Goal: Task Accomplishment & Management: Manage account settings

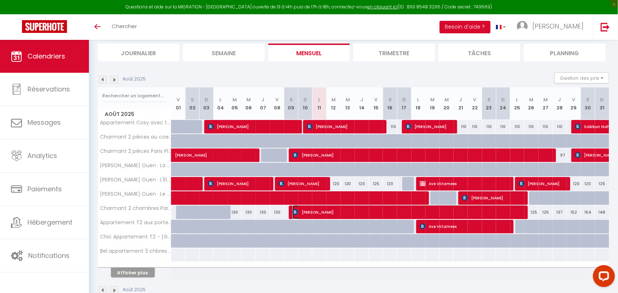
click at [341, 210] on span "[PERSON_NAME]" at bounding box center [408, 212] width 233 height 14
click at [0, 0] on div at bounding box center [0, 0] width 0 height 0
click at [353, 212] on span "[PERSON_NAME]" at bounding box center [408, 212] width 233 height 14
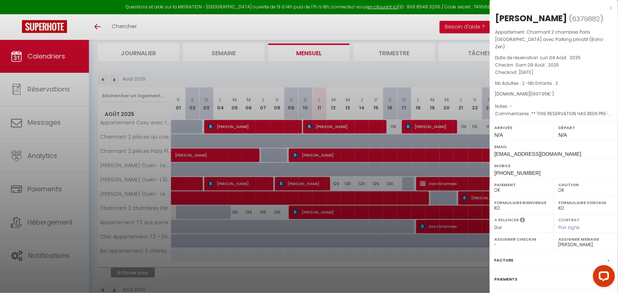
click at [48, 122] on div at bounding box center [309, 146] width 618 height 293
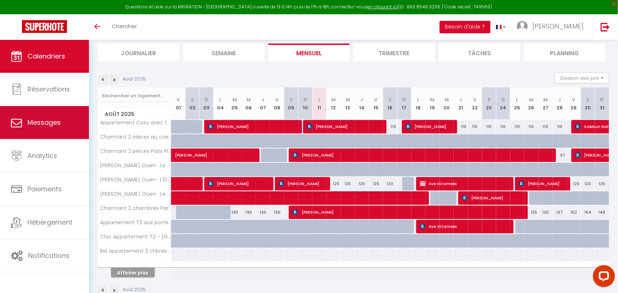
click at [32, 128] on link "Messages" at bounding box center [44, 122] width 89 height 33
select select "message"
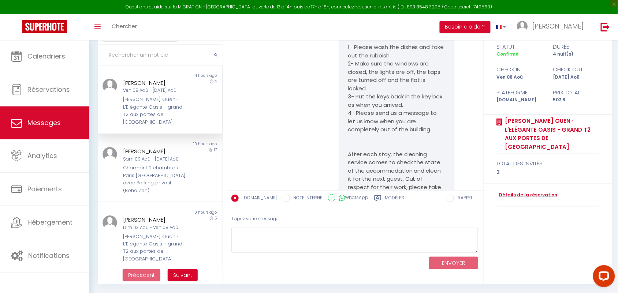
scroll to position [4405, 0]
click at [167, 156] on div "[PERSON_NAME]" at bounding box center [154, 151] width 63 height 9
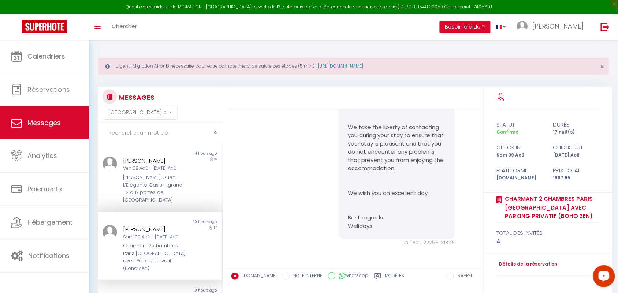
click at [108, 66] on icon at bounding box center [107, 66] width 4 height 5
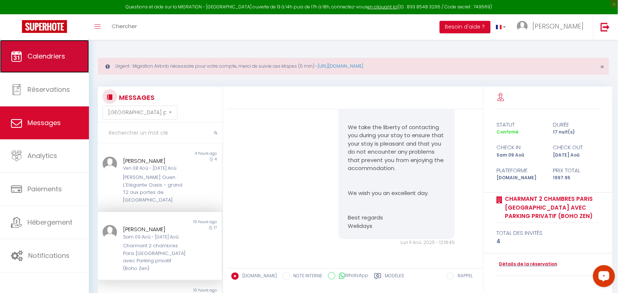
click at [51, 55] on span "Calendriers" at bounding box center [46, 56] width 38 height 9
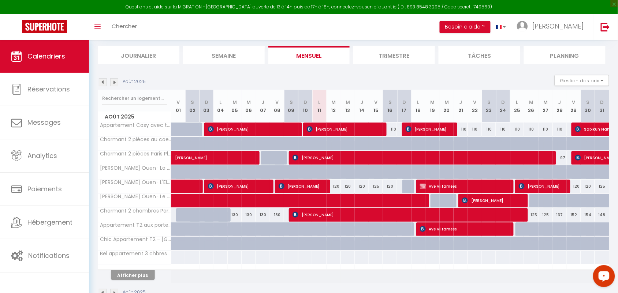
scroll to position [91, 0]
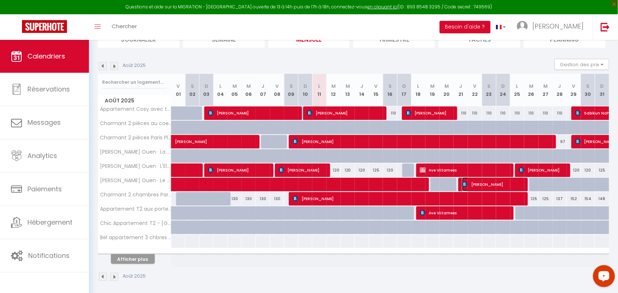
click at [469, 187] on span "[PERSON_NAME]" at bounding box center [493, 184] width 62 height 14
select select "OK"
select select "KO"
select select "0"
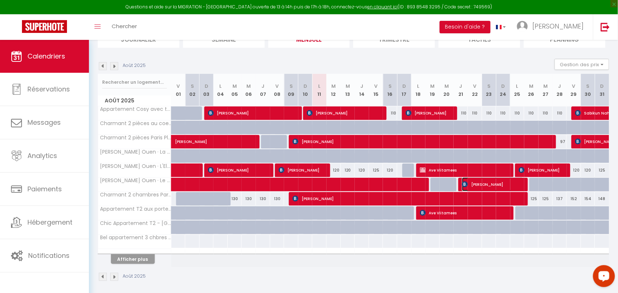
select select "1"
select select
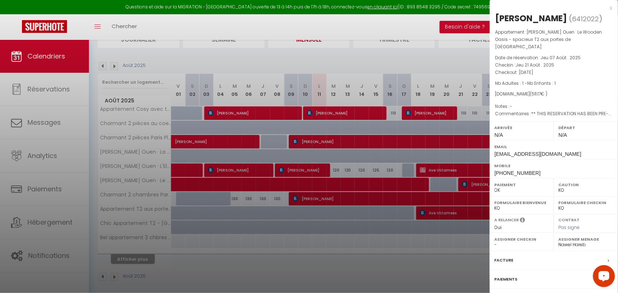
click at [609, 11] on div "x" at bounding box center [551, 8] width 123 height 9
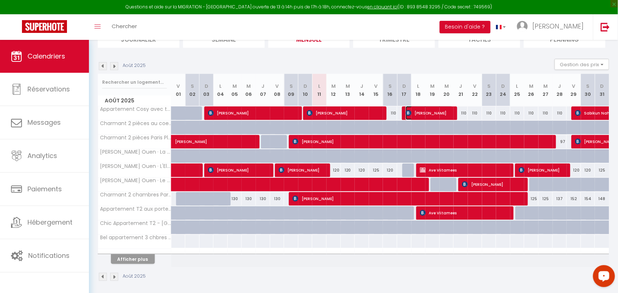
click at [432, 112] on span "[PERSON_NAME]" at bounding box center [429, 113] width 48 height 14
select select "4894"
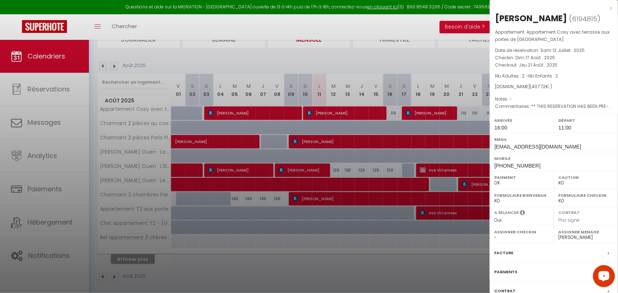
click at [610, 8] on div "x" at bounding box center [551, 8] width 123 height 9
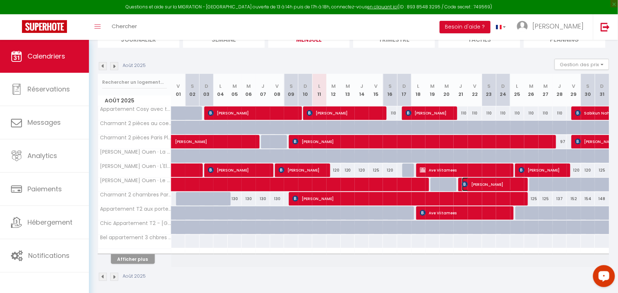
click at [511, 186] on span "[PERSON_NAME]" at bounding box center [493, 184] width 62 height 14
select select "0"
select select "50665"
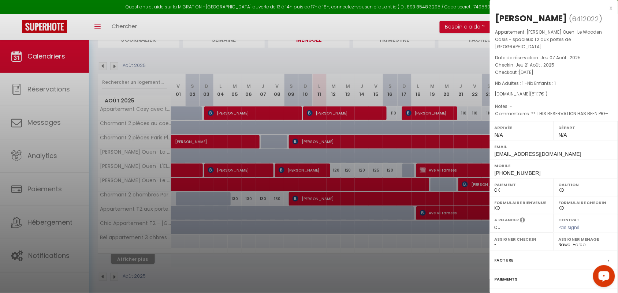
click at [612, 8] on div "x [PERSON_NAME] ( 6412022 ) Appartement : [PERSON_NAME] Ouen · Le Wooden Oasis …" at bounding box center [554, 178] width 128 height 356
click at [611, 10] on div "x" at bounding box center [551, 8] width 123 height 9
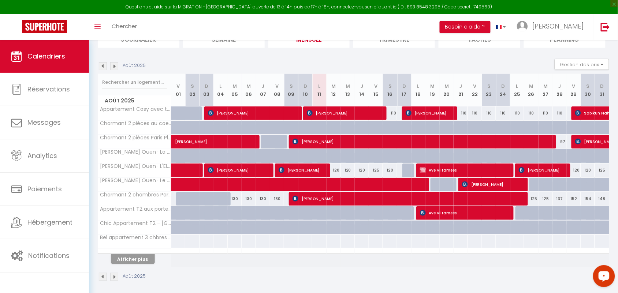
click at [464, 114] on div "110" at bounding box center [460, 113] width 14 height 14
type input "110"
type input "[DEMOGRAPHIC_DATA][DATE]"
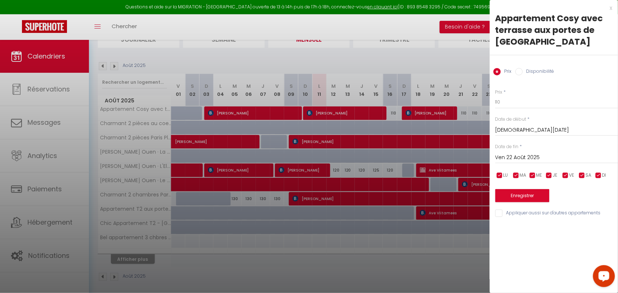
click at [519, 156] on input "Ven 22 Août 2025" at bounding box center [556, 158] width 123 height 10
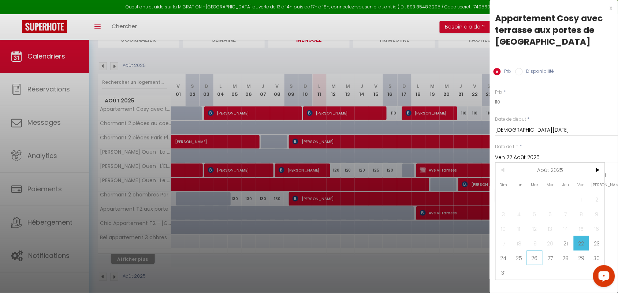
click at [531, 258] on span "26" at bounding box center [535, 258] width 16 height 15
type input "[DATE]"
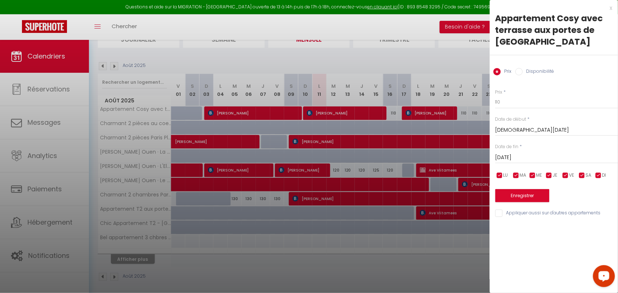
click at [519, 73] on input "Disponibilité" at bounding box center [518, 71] width 7 height 7
radio input "true"
radio input "false"
click at [511, 103] on select "Disponible Indisponible" at bounding box center [556, 103] width 123 height 14
select select "0"
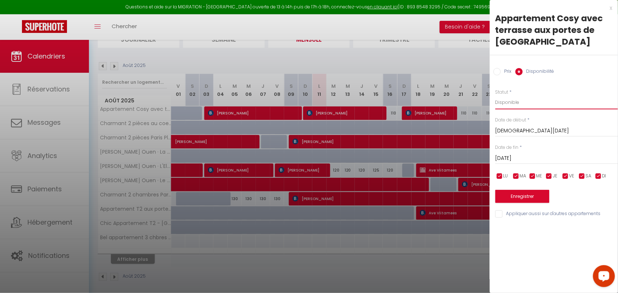
click at [495, 96] on select "Disponible Indisponible" at bounding box center [556, 103] width 123 height 14
click at [526, 196] on button "Enregistrer" at bounding box center [522, 196] width 54 height 13
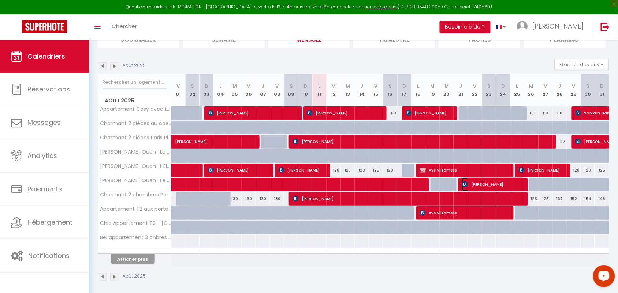
click at [489, 183] on span "[PERSON_NAME]" at bounding box center [493, 184] width 62 height 14
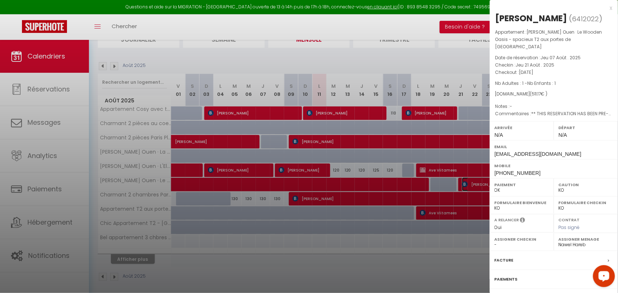
click at [453, 182] on link "[PERSON_NAME]" at bounding box center [453, 187] width 0 height 10
